Goal: Navigation & Orientation: Find specific page/section

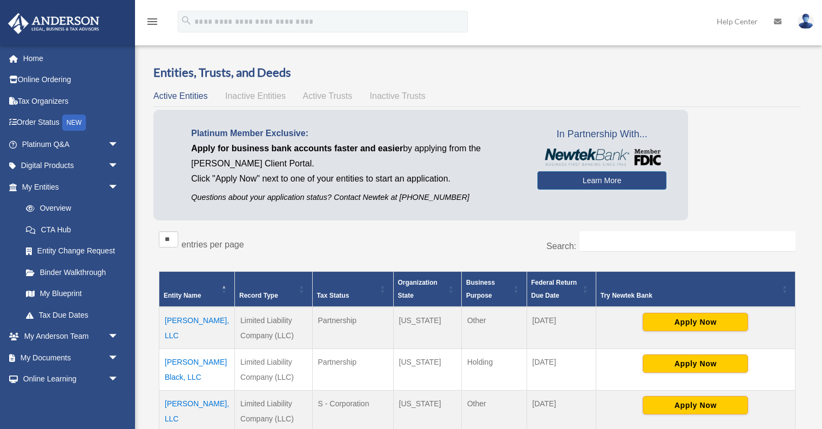
scroll to position [76, 0]
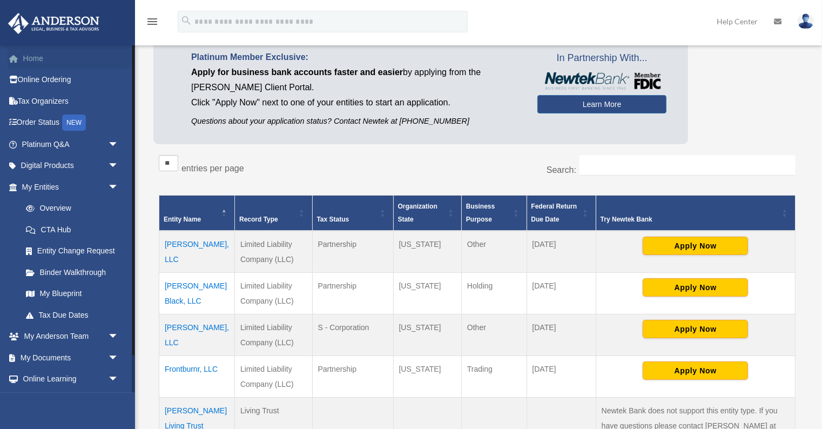
click at [41, 57] on link "Home" at bounding box center [72, 59] width 128 height 22
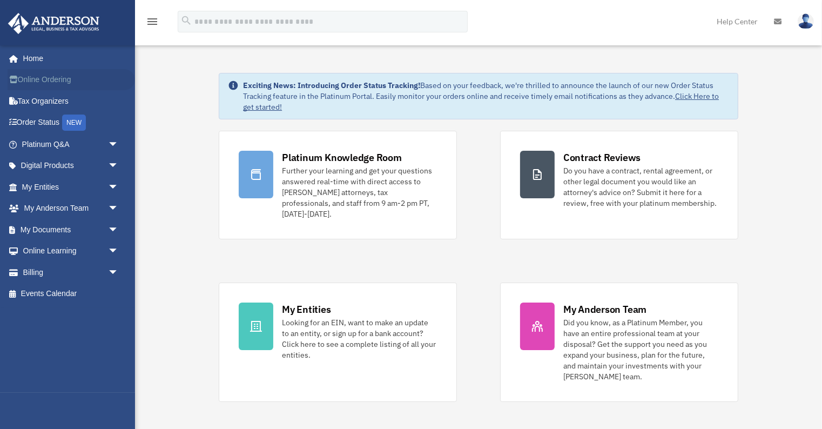
click at [57, 78] on link "Online Ordering" at bounding box center [72, 80] width 128 height 22
click at [36, 121] on link "Order Status NEW" at bounding box center [72, 123] width 128 height 22
click at [47, 99] on link "Tax Organizers" at bounding box center [72, 101] width 128 height 22
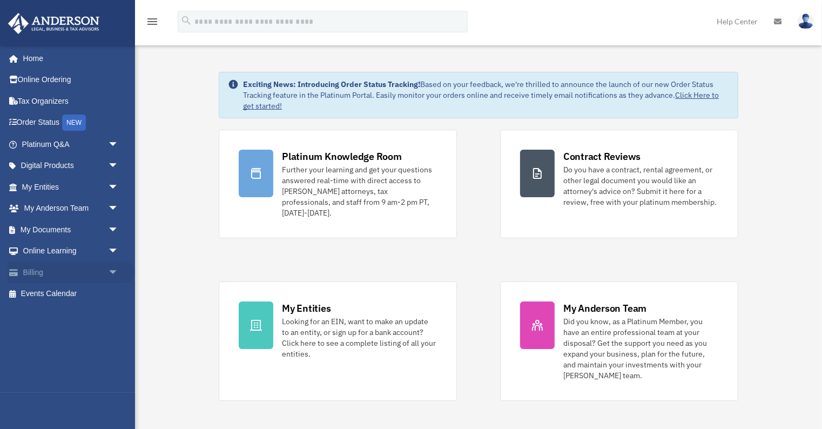
click at [55, 275] on link "Billing arrow_drop_down" at bounding box center [72, 273] width 128 height 22
click at [111, 268] on span "arrow_drop_down" at bounding box center [119, 273] width 22 height 22
